Goal: Information Seeking & Learning: Learn about a topic

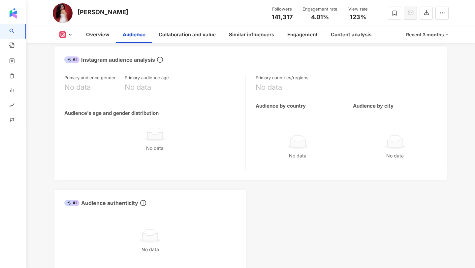
scroll to position [857, 0]
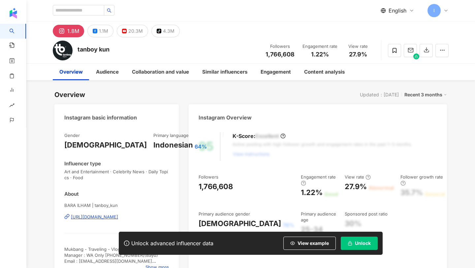
click at [346, 239] on button "Unlock" at bounding box center [359, 242] width 37 height 13
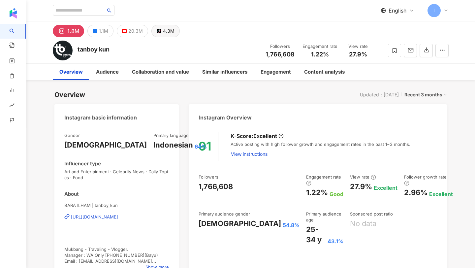
click at [161, 31] on button "tiktok-icon 4.3M" at bounding box center [165, 31] width 28 height 13
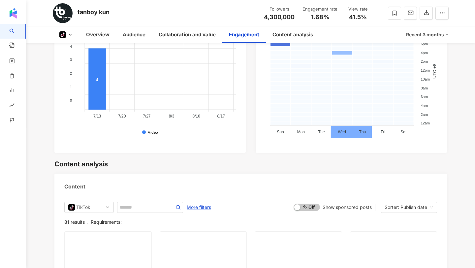
scroll to position [1134, 0]
